Goal: Obtain resource: Download file/media

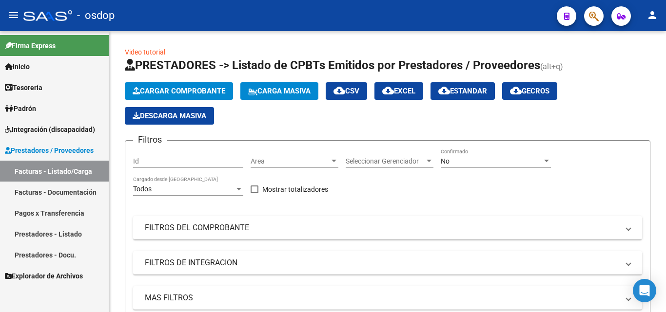
click at [20, 190] on link "Facturas - Documentación" at bounding box center [54, 192] width 109 height 21
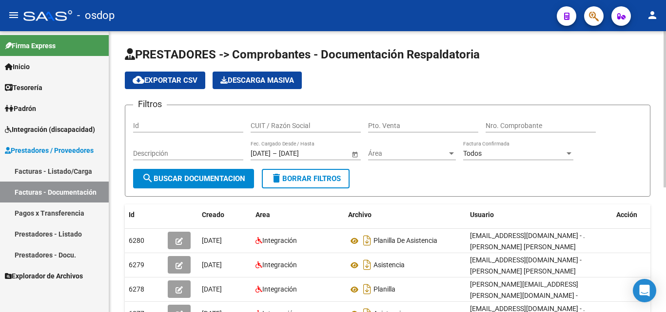
click at [312, 120] on div "CUIT / Razón Social" at bounding box center [305, 122] width 110 height 19
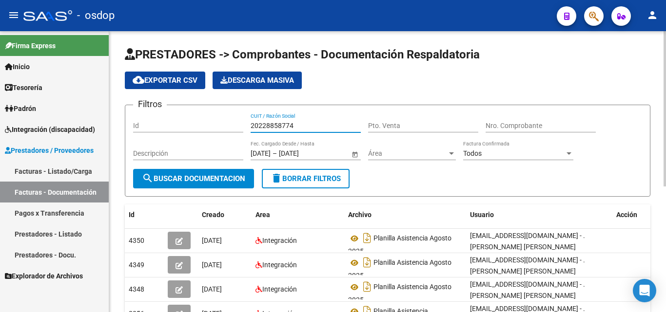
click at [289, 122] on input "20228858774" at bounding box center [305, 126] width 110 height 8
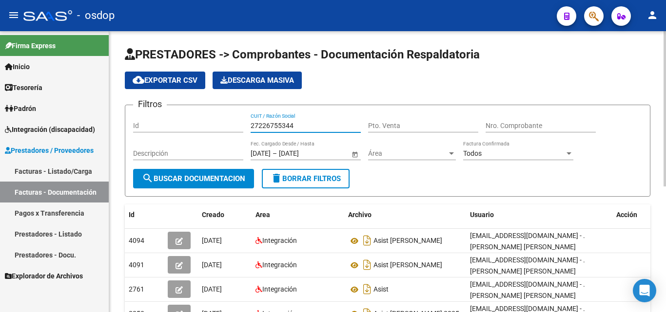
click at [196, 180] on span "search Buscar Documentacion" at bounding box center [193, 178] width 103 height 9
click at [267, 123] on input "27226755344" at bounding box center [305, 126] width 110 height 8
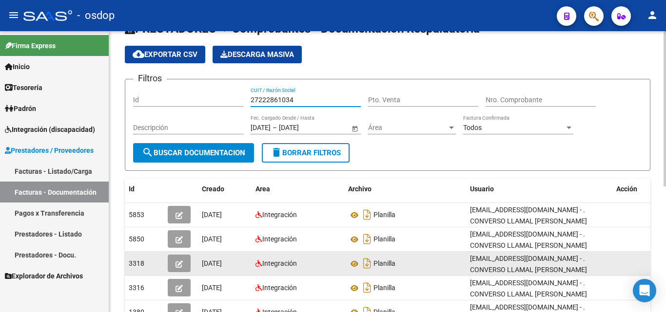
scroll to position [49, 0]
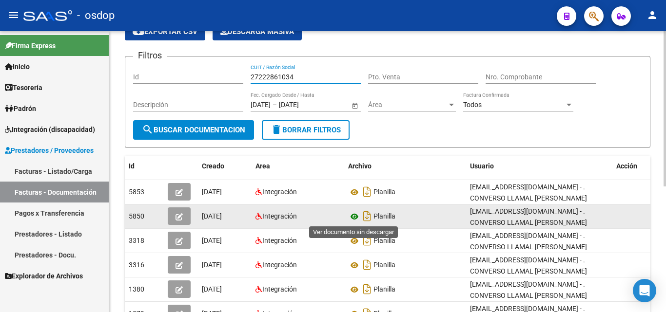
click at [352, 216] on icon at bounding box center [354, 217] width 13 height 12
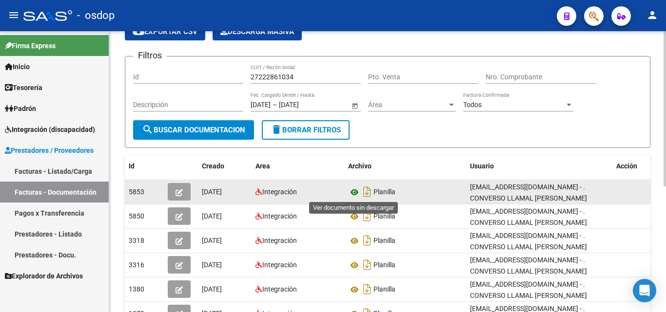
click at [356, 192] on icon at bounding box center [354, 193] width 13 height 12
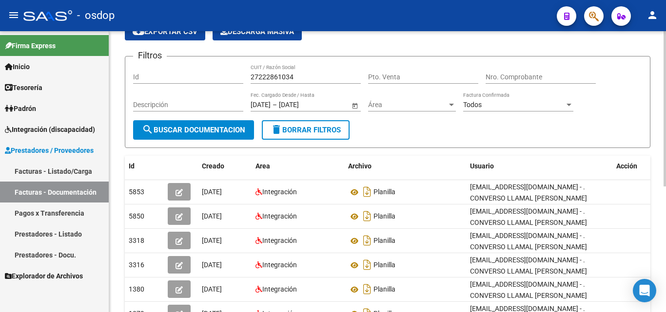
click at [280, 70] on div "27222861034 CUIT / Razón Social" at bounding box center [305, 73] width 110 height 19
click at [280, 77] on input "27222861034" at bounding box center [305, 77] width 110 height 8
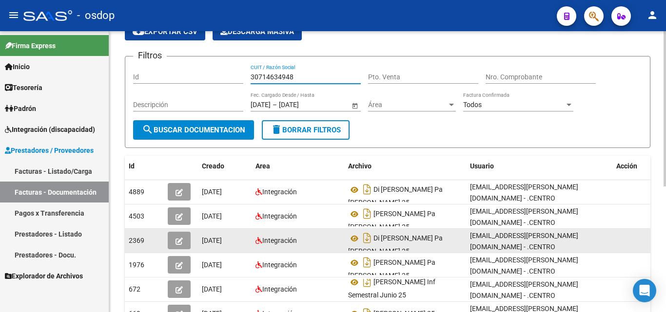
scroll to position [6, 0]
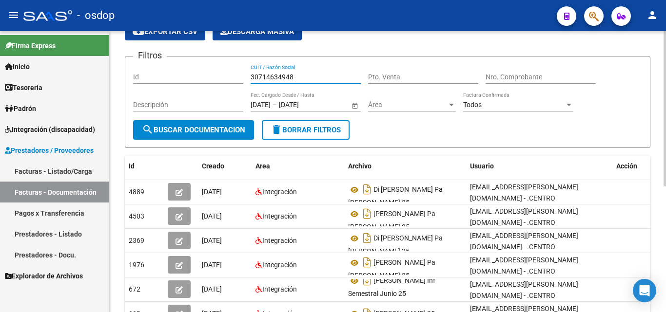
click at [281, 73] on input "30714634948" at bounding box center [305, 77] width 110 height 8
click at [231, 128] on span "search Buscar Documentacion" at bounding box center [193, 130] width 103 height 9
click at [278, 76] on input "30714634948" at bounding box center [305, 77] width 110 height 8
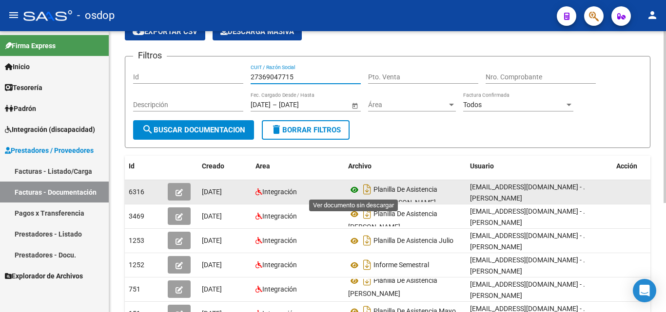
click at [351, 192] on icon at bounding box center [354, 190] width 13 height 12
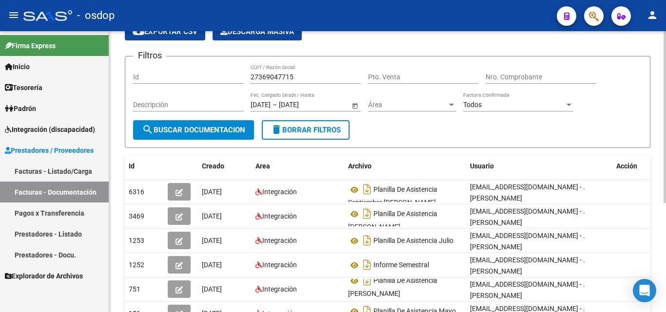
click at [270, 74] on input "27369047715" at bounding box center [305, 77] width 110 height 8
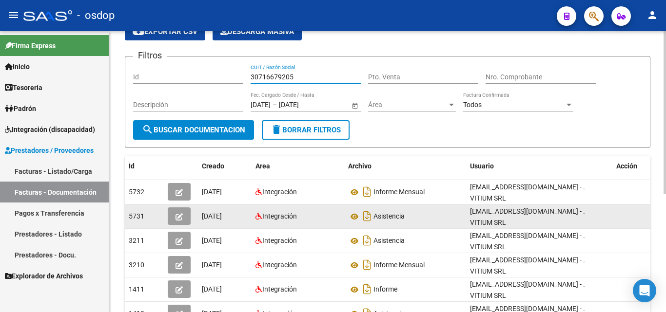
scroll to position [97, 0]
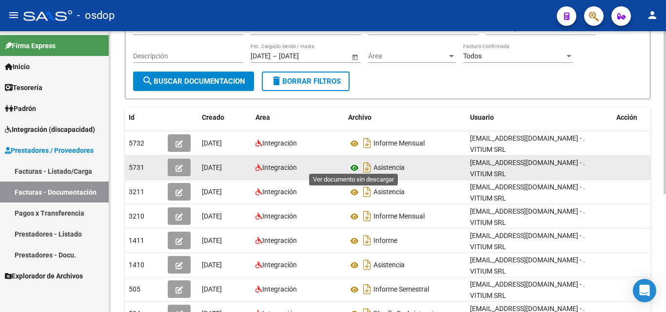
click at [353, 163] on icon at bounding box center [354, 168] width 13 height 12
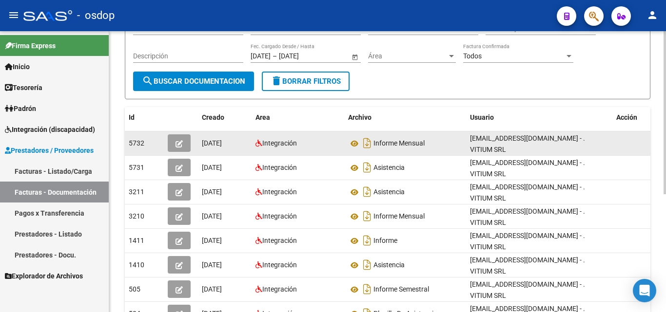
scroll to position [0, 0]
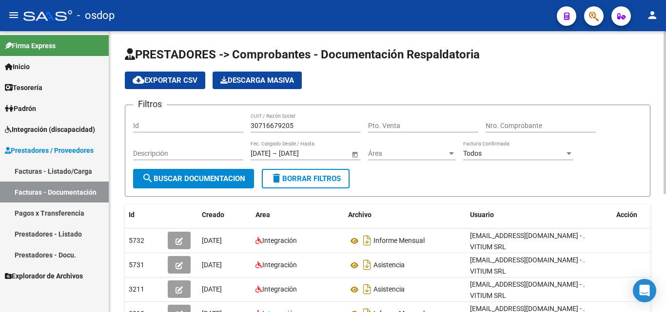
click at [287, 125] on input "30716679205" at bounding box center [305, 126] width 110 height 8
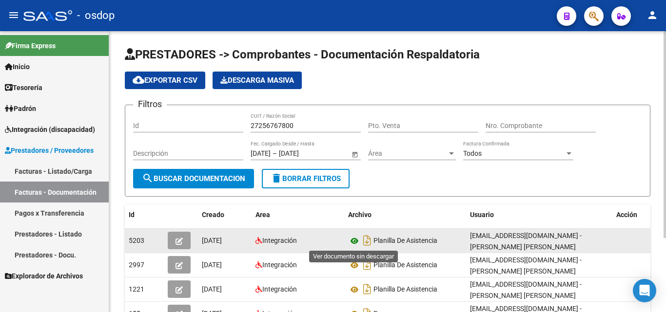
click at [354, 243] on icon at bounding box center [354, 241] width 13 height 12
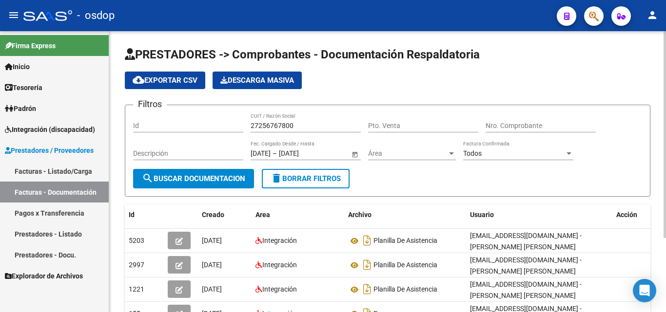
click at [292, 123] on input "27256767800" at bounding box center [305, 126] width 110 height 8
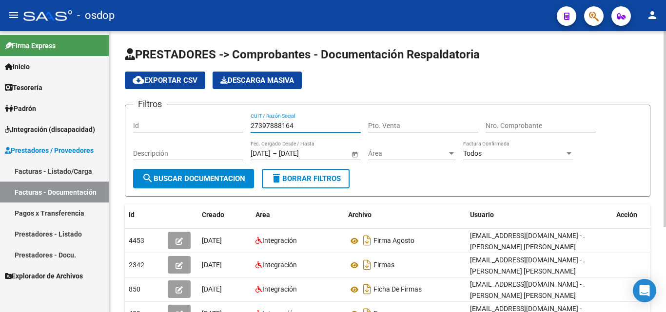
click at [233, 183] on button "search Buscar Documentacion" at bounding box center [193, 178] width 121 height 19
click at [289, 122] on input "27397888164" at bounding box center [305, 126] width 110 height 8
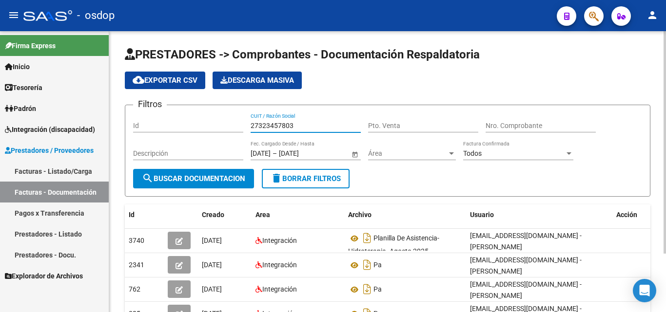
click at [264, 126] on input "27323457803" at bounding box center [305, 126] width 110 height 8
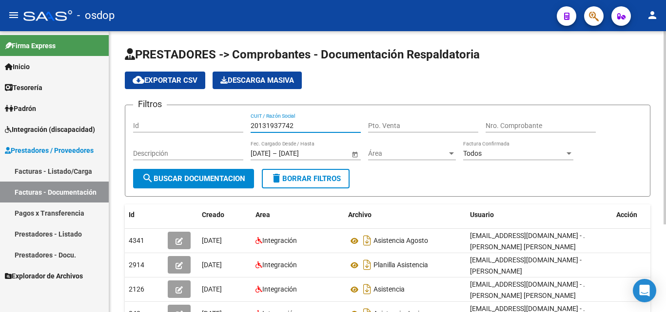
click at [272, 126] on input "20131937742" at bounding box center [305, 126] width 110 height 8
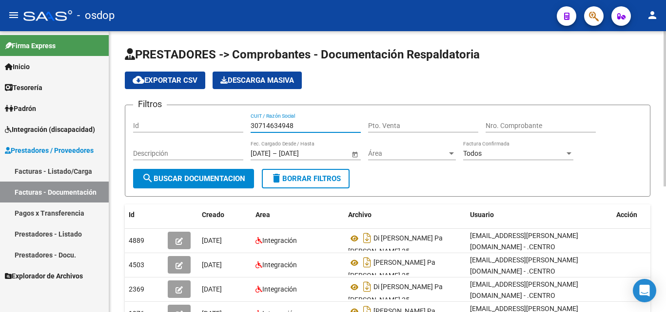
click at [286, 126] on input "30714634948" at bounding box center [305, 126] width 110 height 8
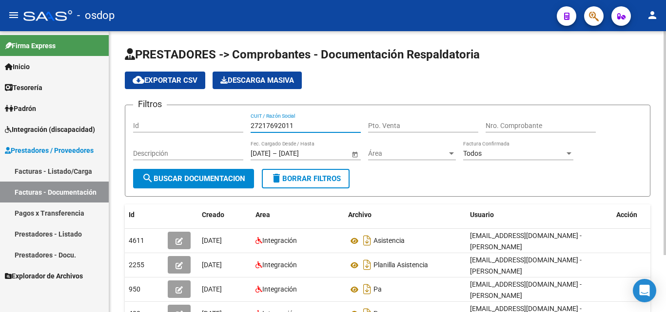
click at [274, 122] on input "27217692011" at bounding box center [305, 126] width 110 height 8
click at [282, 129] on input "27313750286" at bounding box center [305, 126] width 110 height 8
click at [279, 119] on div "27217692011 CUIT / Razón Social" at bounding box center [305, 122] width 110 height 19
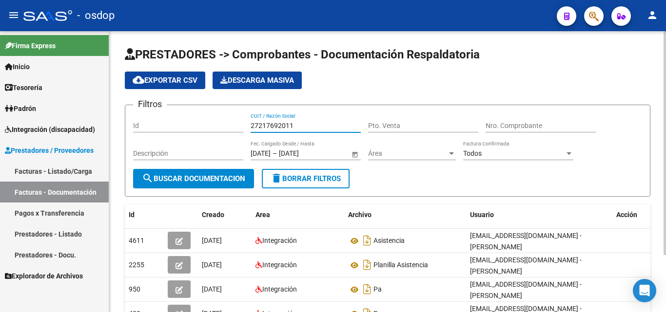
click at [279, 128] on input "27217692011" at bounding box center [305, 126] width 110 height 8
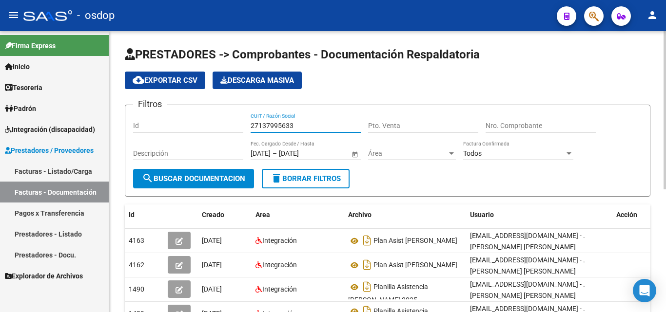
click at [277, 128] on input "27137995633" at bounding box center [305, 126] width 110 height 8
click at [274, 117] on div "27256417931 CUIT / Razón Social" at bounding box center [305, 122] width 110 height 19
click at [274, 127] on input "27256417931" at bounding box center [305, 126] width 110 height 8
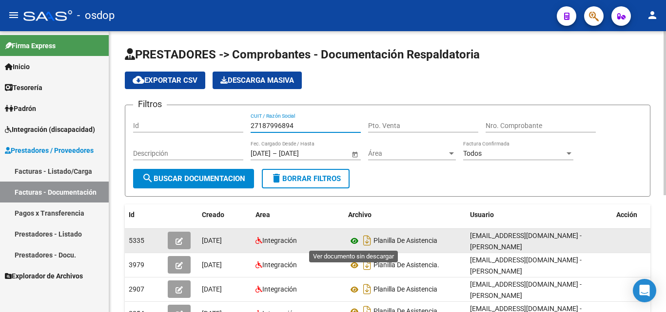
click at [350, 241] on icon at bounding box center [354, 241] width 13 height 12
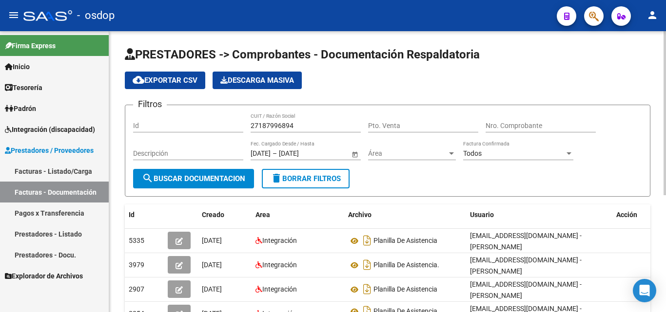
click at [287, 122] on input "27187996894" at bounding box center [305, 126] width 110 height 8
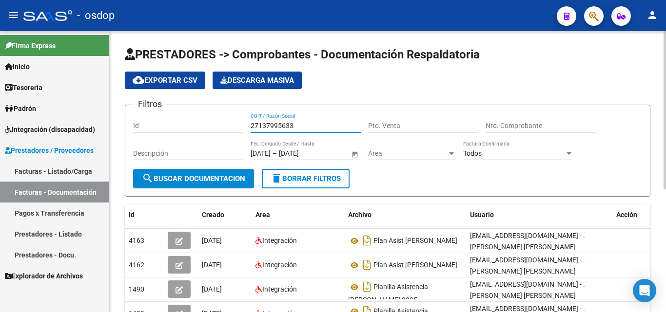
click at [229, 180] on span "search Buscar Documentacion" at bounding box center [193, 178] width 103 height 9
click at [273, 123] on input "27137995633" at bounding box center [305, 126] width 110 height 8
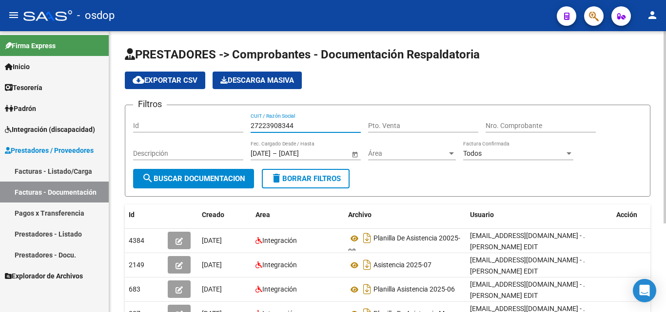
click at [282, 121] on div "27223908344 CUIT / Razón Social" at bounding box center [305, 122] width 110 height 19
click at [281, 126] on input "27223908344" at bounding box center [305, 126] width 110 height 8
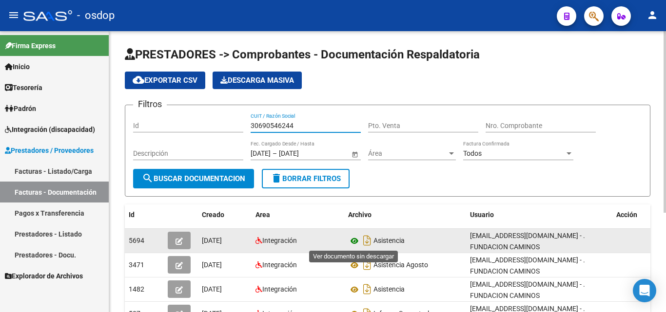
click at [357, 243] on icon at bounding box center [354, 241] width 13 height 12
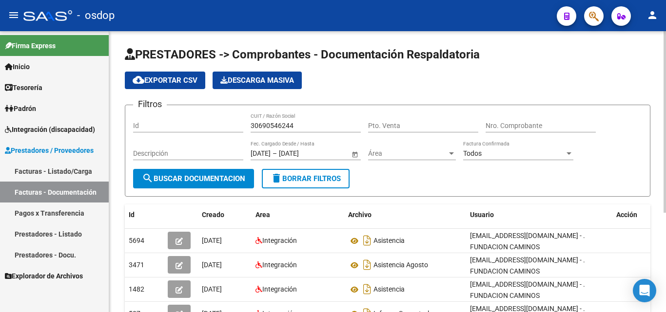
click at [280, 130] on input "30690546244" at bounding box center [305, 126] width 110 height 8
click at [281, 130] on input "30690546244" at bounding box center [305, 126] width 110 height 8
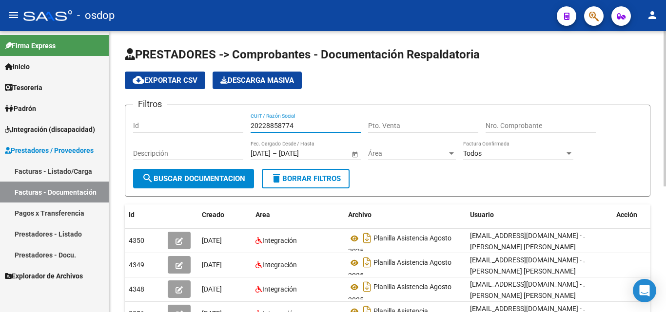
click at [286, 128] on input "20228858774" at bounding box center [305, 126] width 110 height 8
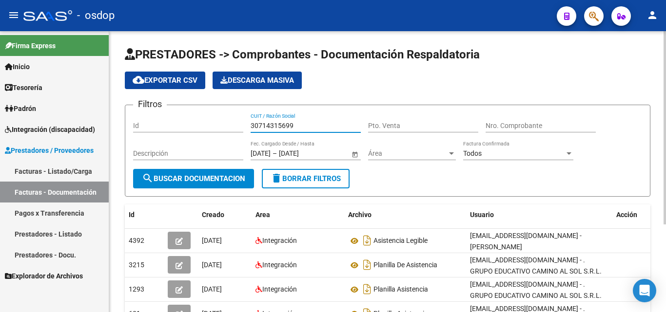
click at [275, 122] on input "30714315699" at bounding box center [305, 126] width 110 height 8
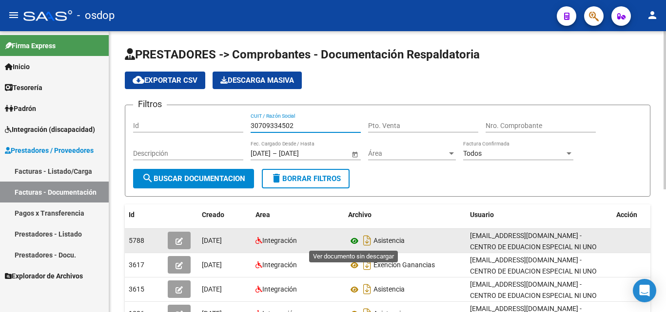
click at [357, 244] on icon at bounding box center [354, 241] width 13 height 12
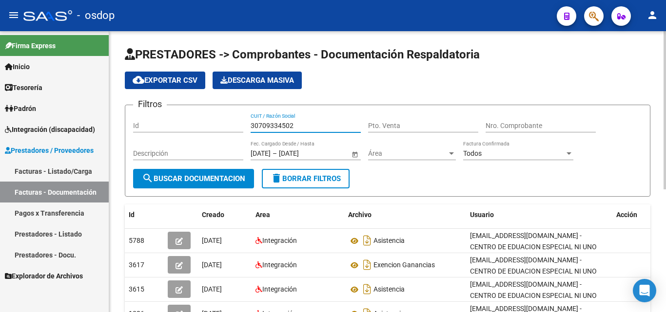
click at [274, 126] on input "30709334502" at bounding box center [305, 126] width 110 height 8
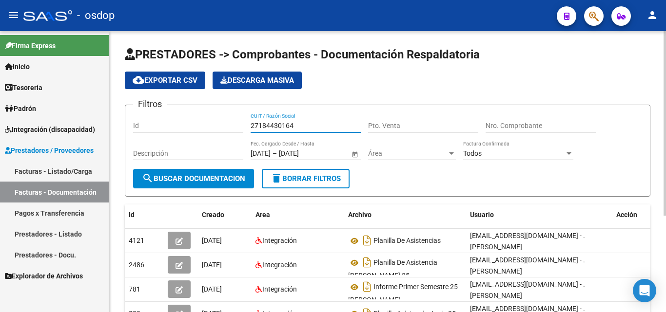
click at [286, 127] on input "27184430164" at bounding box center [305, 126] width 110 height 8
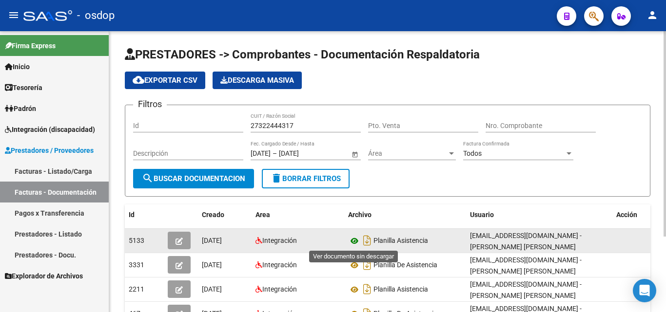
click at [351, 244] on icon at bounding box center [354, 241] width 13 height 12
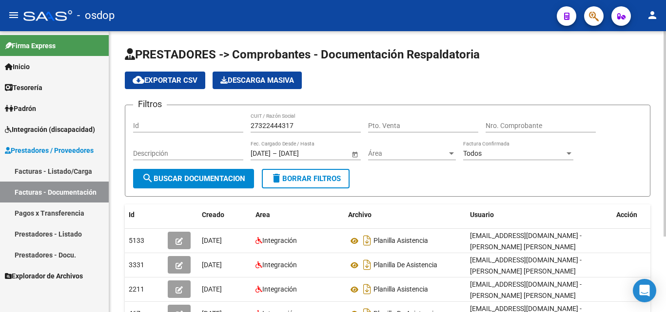
click at [271, 126] on input "27322444317" at bounding box center [305, 126] width 110 height 8
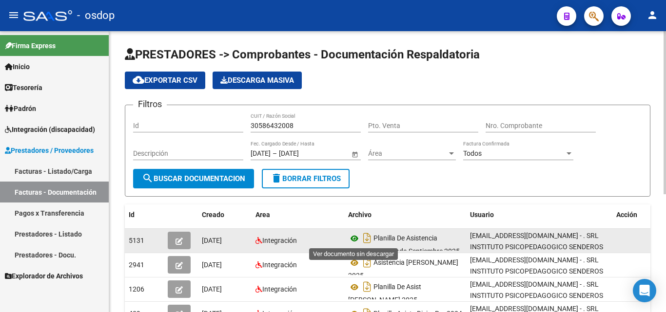
click at [354, 239] on icon at bounding box center [354, 239] width 13 height 12
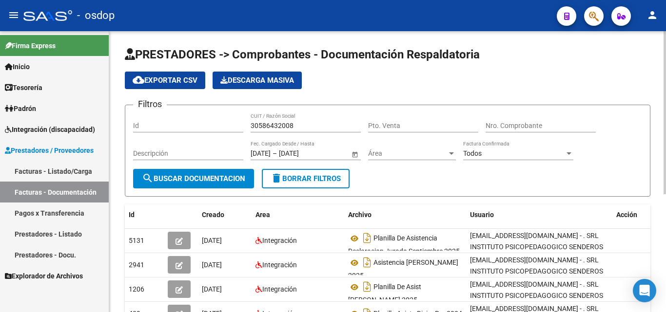
click at [258, 129] on input "30586432008" at bounding box center [305, 126] width 110 height 8
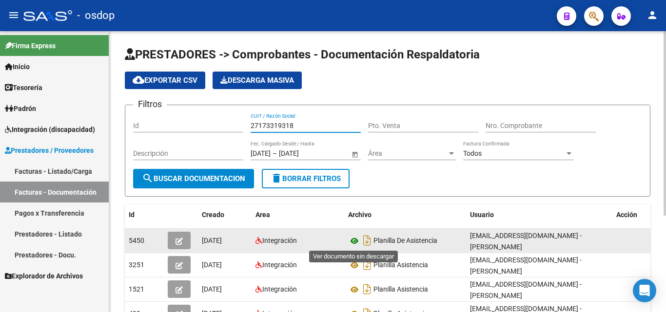
click at [353, 244] on icon at bounding box center [354, 241] width 13 height 12
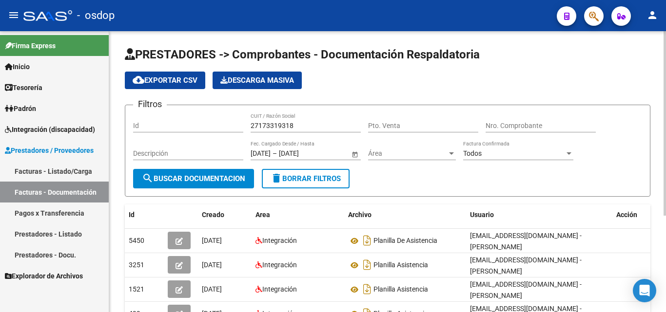
click at [281, 122] on input "27173319318" at bounding box center [305, 126] width 110 height 8
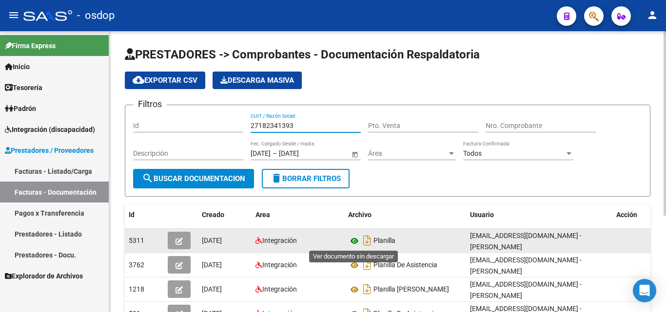
click at [354, 238] on icon at bounding box center [354, 241] width 13 height 12
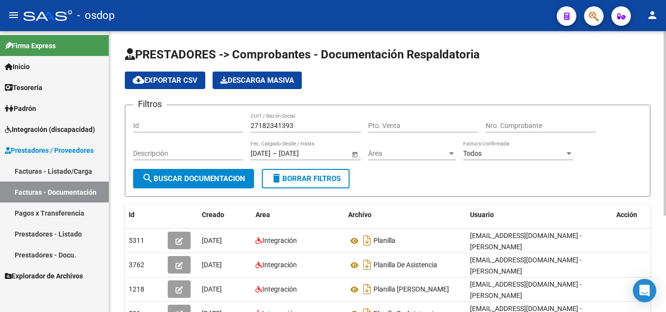
click at [274, 123] on input "27182341393" at bounding box center [305, 126] width 110 height 8
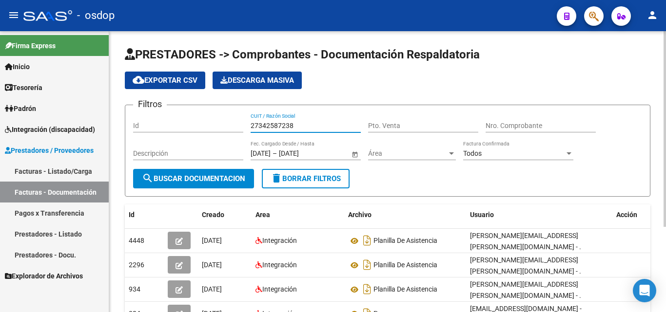
click at [270, 127] on input "27342587238" at bounding box center [305, 126] width 110 height 8
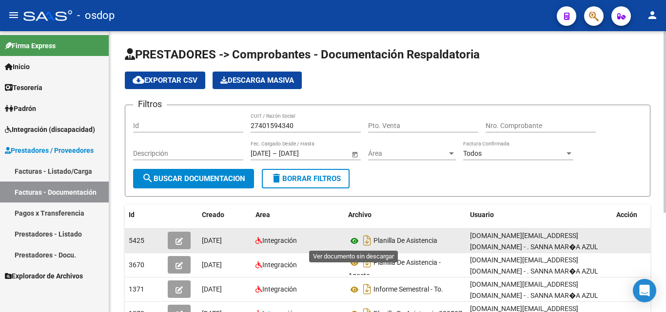
click at [349, 242] on icon at bounding box center [354, 241] width 13 height 12
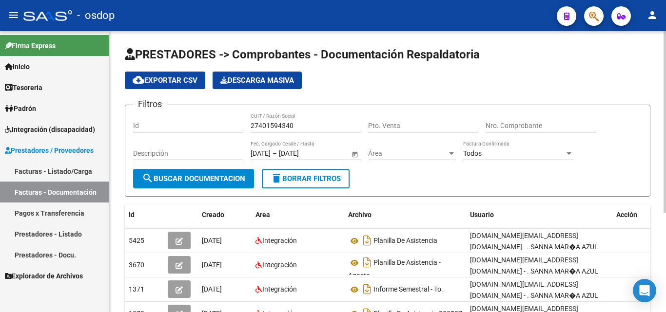
click at [278, 122] on input "27401594340" at bounding box center [305, 126] width 110 height 8
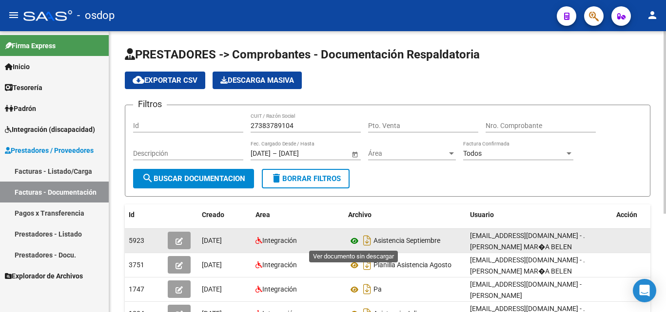
click at [355, 243] on icon at bounding box center [354, 241] width 13 height 12
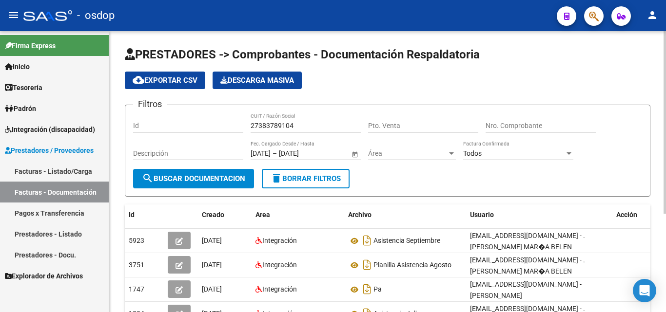
click at [276, 122] on input "27383789104" at bounding box center [305, 126] width 110 height 8
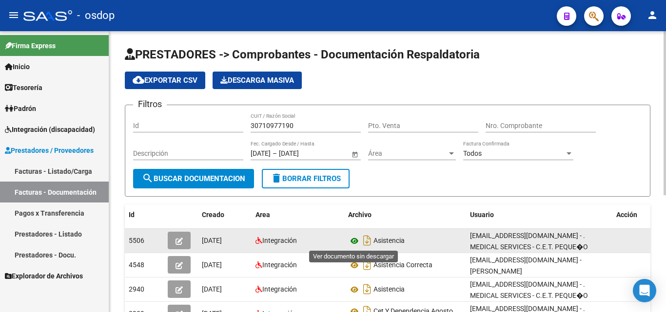
click at [354, 238] on icon at bounding box center [354, 241] width 13 height 12
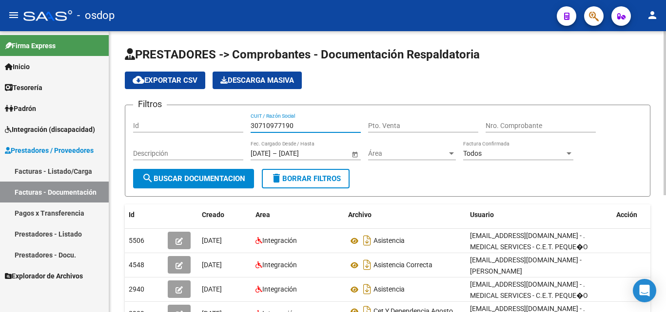
click at [279, 127] on input "30710977190" at bounding box center [305, 126] width 110 height 8
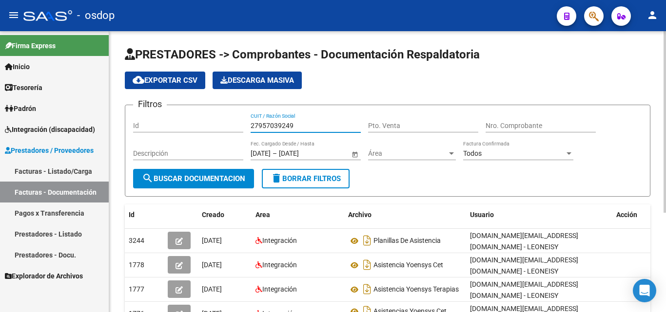
click at [261, 124] on input "27957039249" at bounding box center [305, 126] width 110 height 8
click at [272, 127] on input "27283829745" at bounding box center [305, 126] width 110 height 8
click at [283, 126] on input "27283829745" at bounding box center [305, 126] width 110 height 8
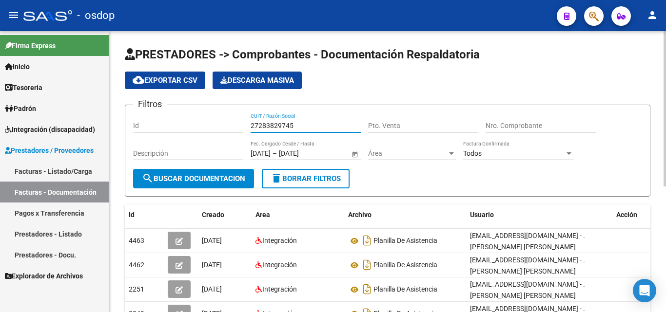
click at [283, 126] on input "27283829745" at bounding box center [305, 126] width 110 height 8
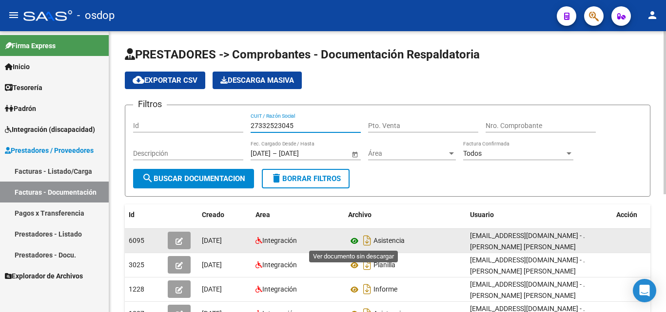
click at [356, 239] on icon at bounding box center [354, 241] width 13 height 12
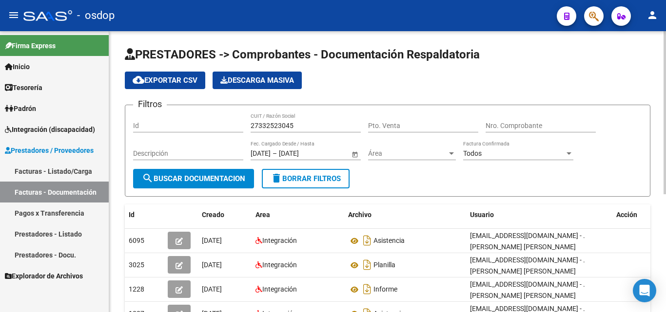
click at [288, 124] on input "27332523045" at bounding box center [305, 126] width 110 height 8
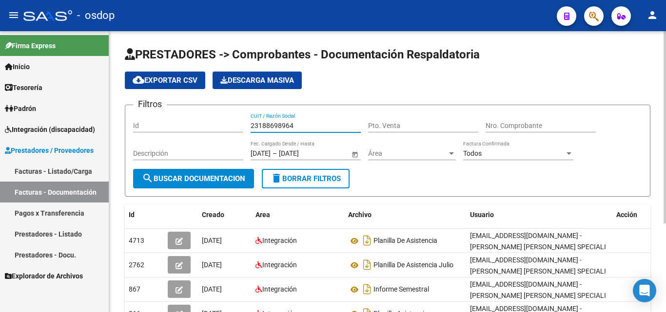
click at [284, 123] on input "23188698964" at bounding box center [305, 126] width 110 height 8
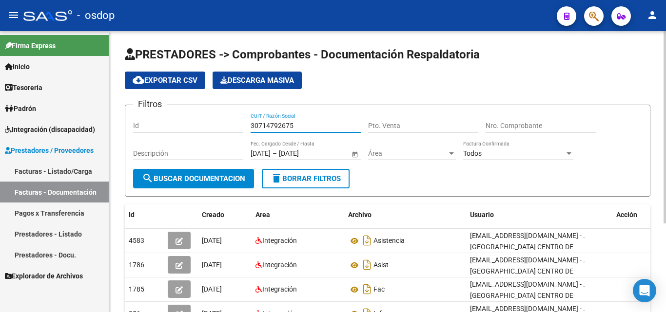
click at [269, 124] on input "30714792675" at bounding box center [305, 126] width 110 height 8
click at [295, 127] on input "27373535619" at bounding box center [305, 126] width 110 height 8
click at [284, 129] on input "27283829745" at bounding box center [305, 126] width 110 height 8
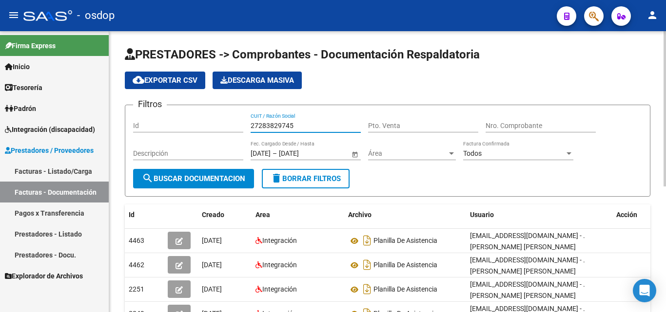
click at [284, 129] on input "27283829745" at bounding box center [305, 126] width 110 height 8
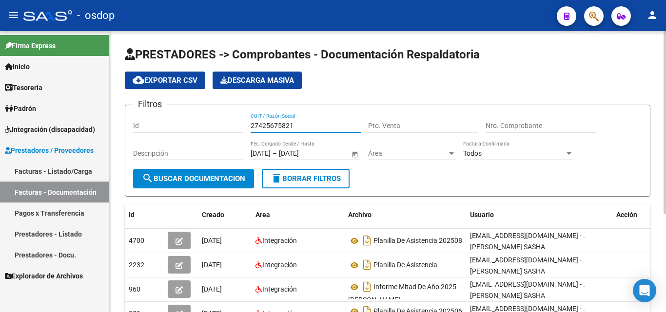
click at [278, 127] on input "27425675821" at bounding box center [305, 126] width 110 height 8
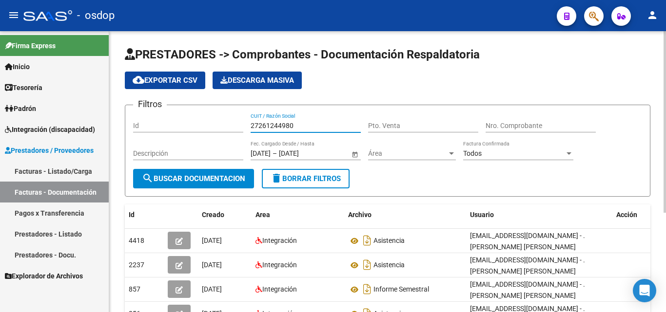
click at [285, 125] on input "27261244980" at bounding box center [305, 126] width 110 height 8
click at [281, 124] on input "20271600314" at bounding box center [305, 126] width 110 height 8
click at [211, 176] on span "search Buscar Documentacion" at bounding box center [193, 178] width 103 height 9
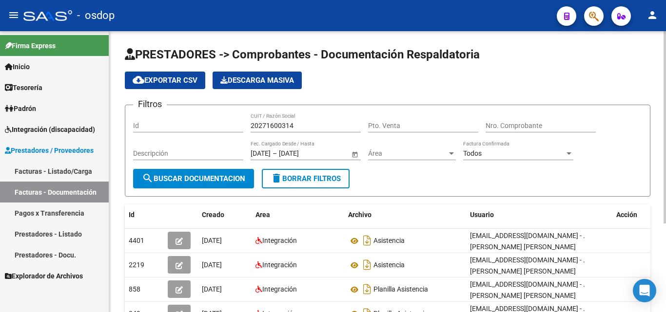
click at [274, 126] on input "20271600314" at bounding box center [305, 126] width 110 height 8
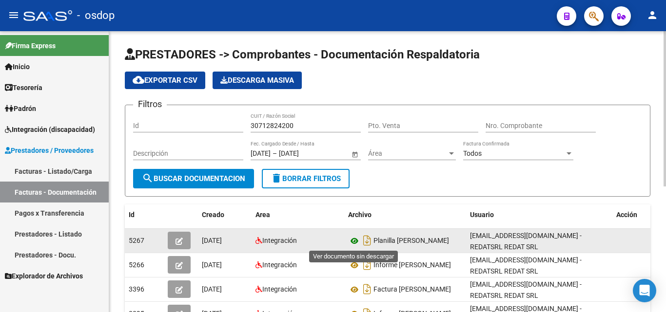
click at [351, 239] on icon at bounding box center [354, 241] width 13 height 12
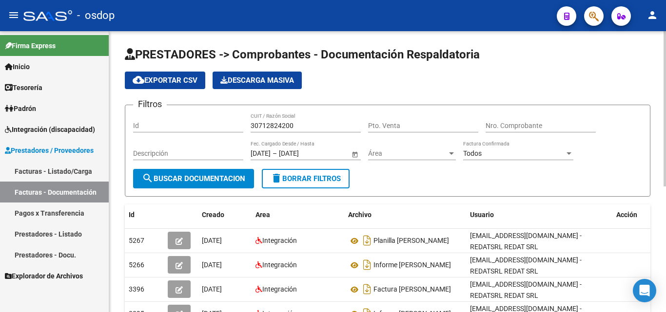
click at [291, 128] on input "30712824200" at bounding box center [305, 126] width 110 height 8
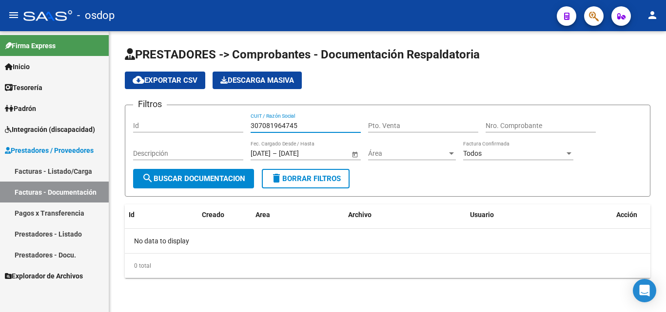
drag, startPoint x: 301, startPoint y: 124, endPoint x: 235, endPoint y: 125, distance: 66.3
click at [235, 125] on div "Filtros Id 307081964745 CUIT / Razón Social Pto. Venta Nro. Comprobante Descrip…" at bounding box center [387, 141] width 509 height 56
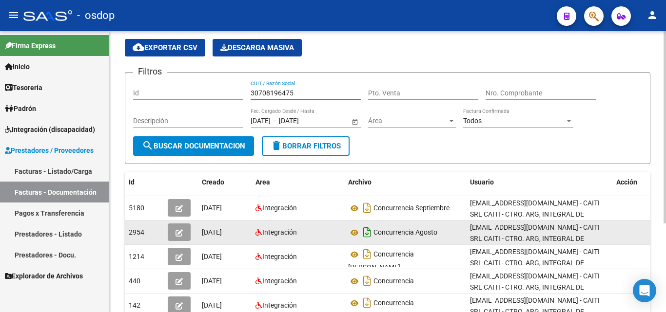
scroll to position [49, 0]
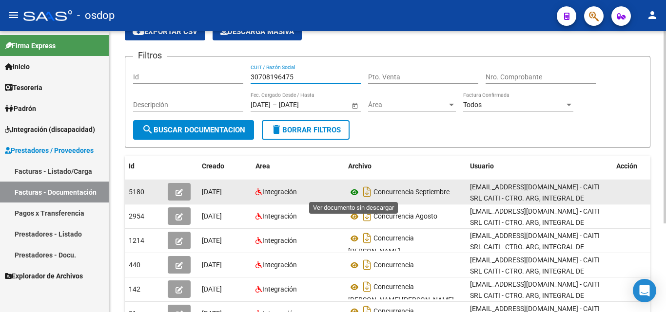
click at [354, 195] on icon at bounding box center [354, 193] width 13 height 12
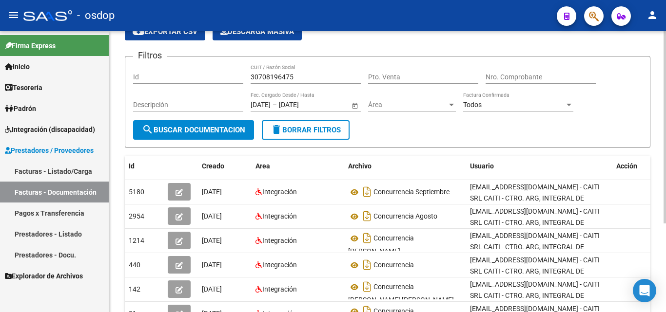
click at [283, 77] on input "30708196475" at bounding box center [305, 77] width 110 height 8
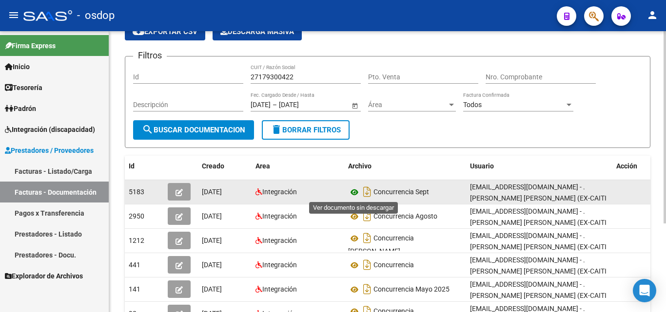
click at [351, 194] on icon at bounding box center [354, 193] width 13 height 12
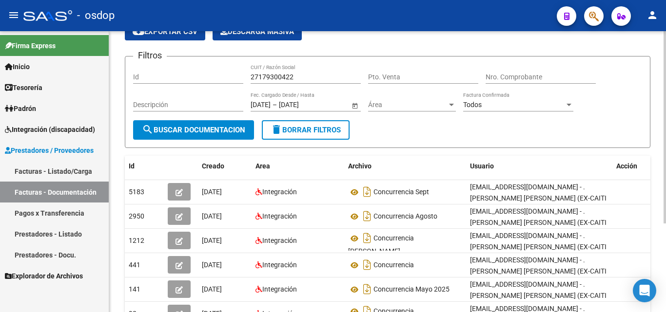
click at [275, 76] on input "27179300422" at bounding box center [305, 77] width 110 height 8
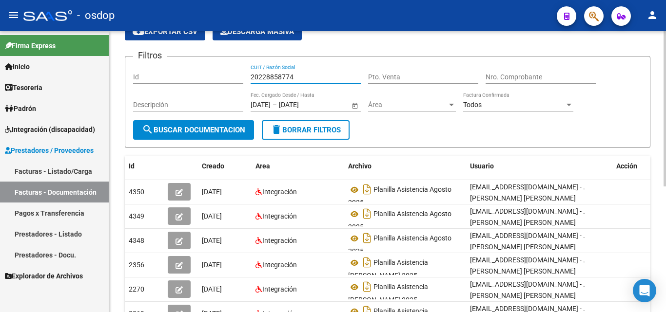
click at [284, 80] on input "20228858774" at bounding box center [305, 77] width 110 height 8
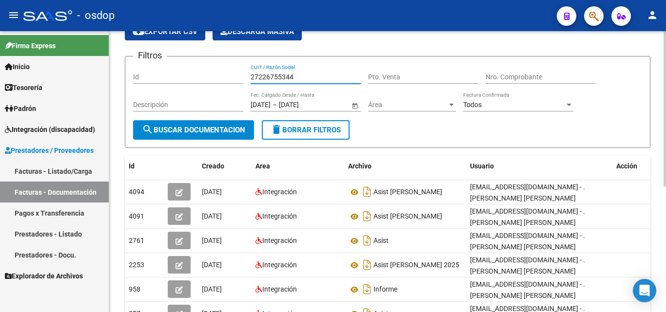
click at [294, 79] on input "27226755344" at bounding box center [305, 77] width 110 height 8
click at [294, 78] on input "27226755344" at bounding box center [305, 77] width 110 height 8
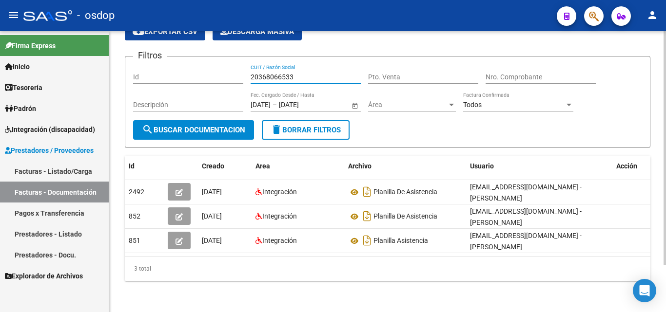
click at [279, 78] on input "20368066533" at bounding box center [305, 77] width 110 height 8
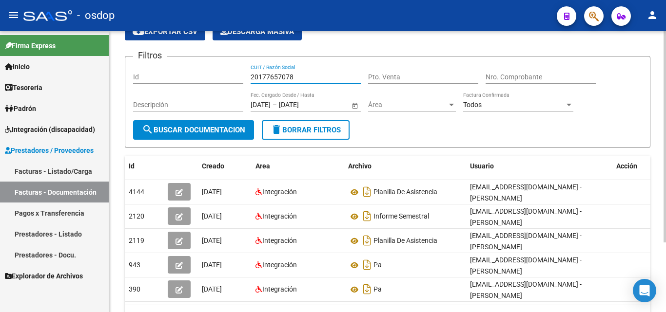
click at [267, 72] on div "20177657078 CUIT / Razón Social" at bounding box center [305, 73] width 110 height 19
click at [270, 75] on input "20177657078273" at bounding box center [305, 77] width 110 height 8
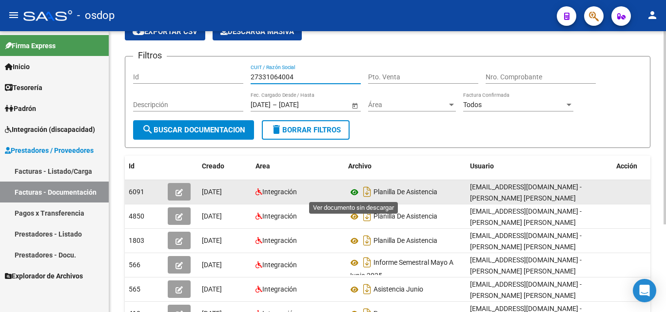
type input "27331064004"
click at [353, 194] on icon at bounding box center [354, 193] width 13 height 12
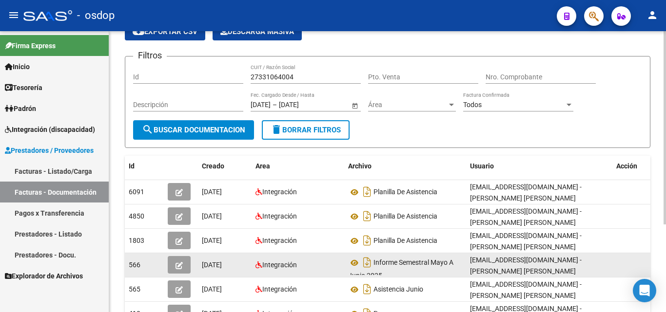
scroll to position [0, 0]
